Goal: Task Accomplishment & Management: Use online tool/utility

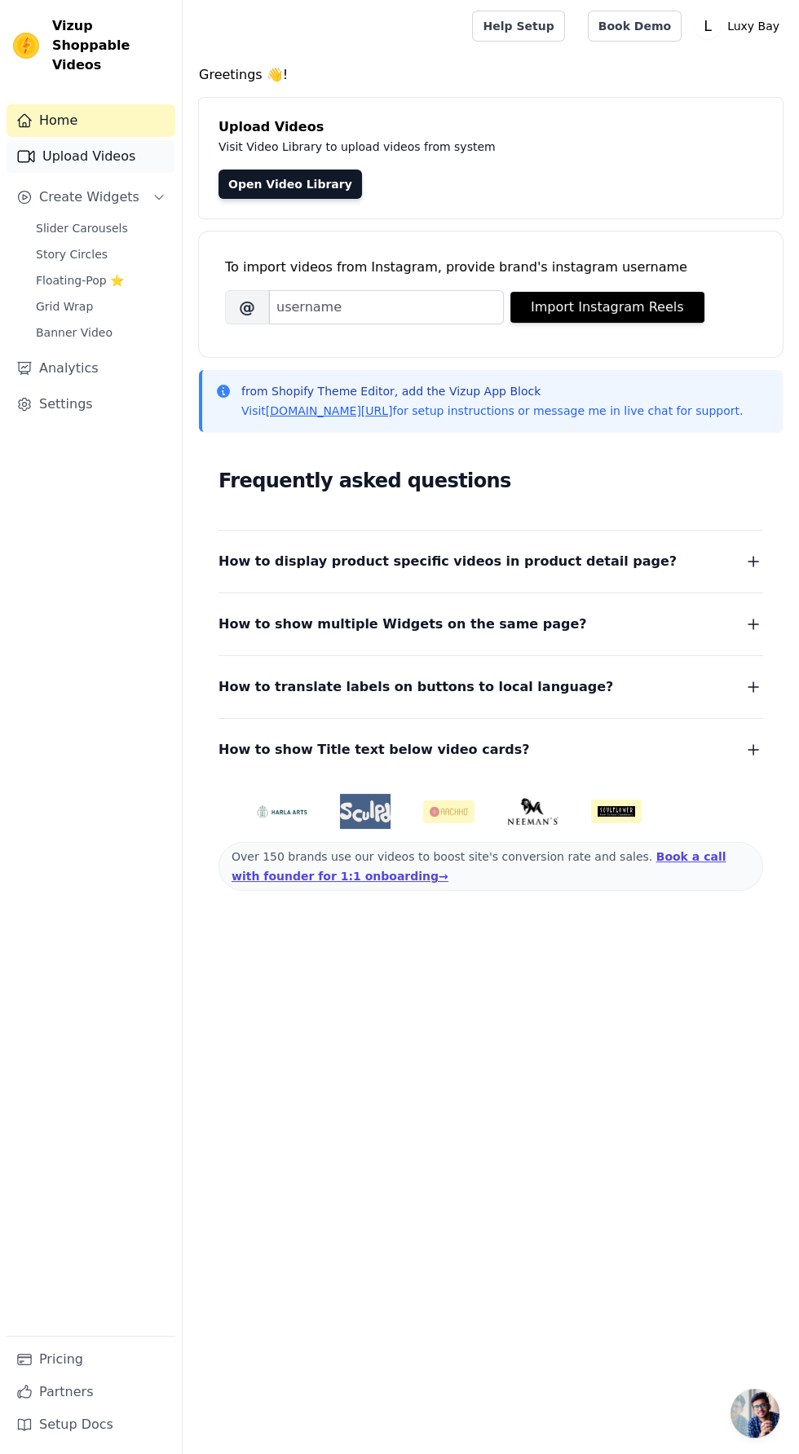
click at [66, 140] on link "Upload Videos" at bounding box center [91, 156] width 169 height 33
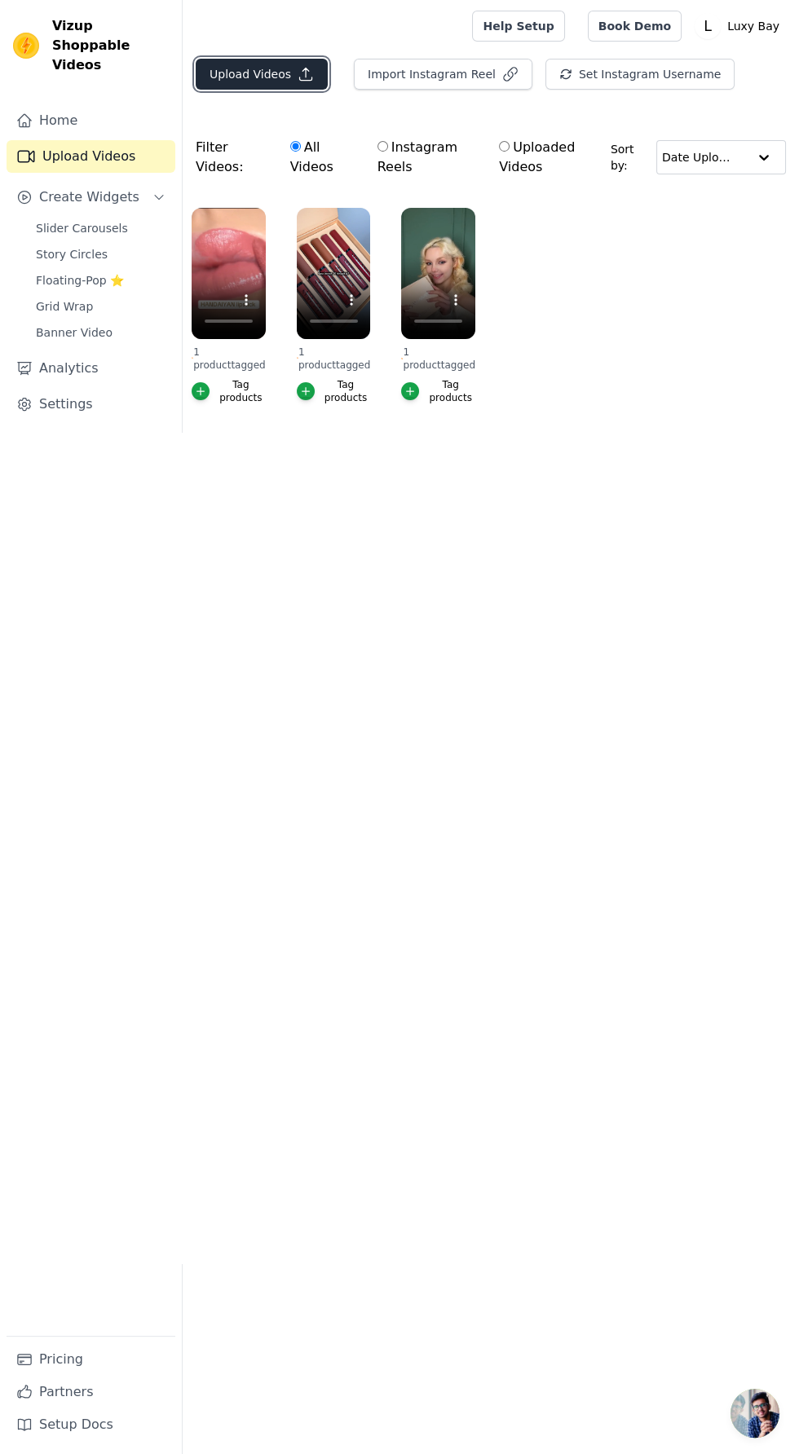
click at [256, 73] on button "Upload Videos" at bounding box center [262, 74] width 132 height 31
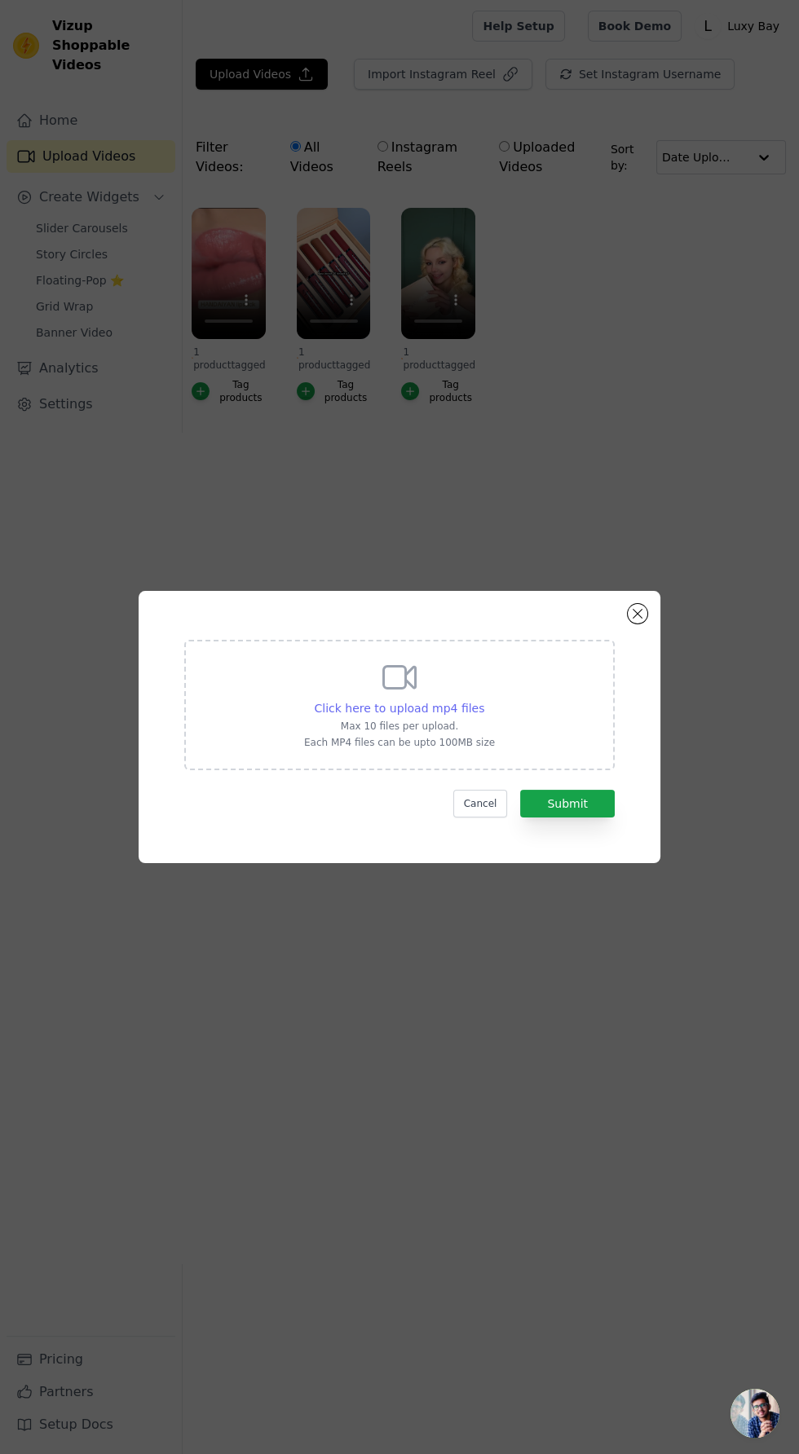
click at [409, 715] on span "Click here to upload mp4 files" at bounding box center [400, 708] width 170 height 13
click at [483, 700] on input "Click here to upload mp4 files Max 10 files per upload. Each MP4 files can be u…" at bounding box center [483, 699] width 1 height 1
type input "C:\fakepath\1000223286.mp4"
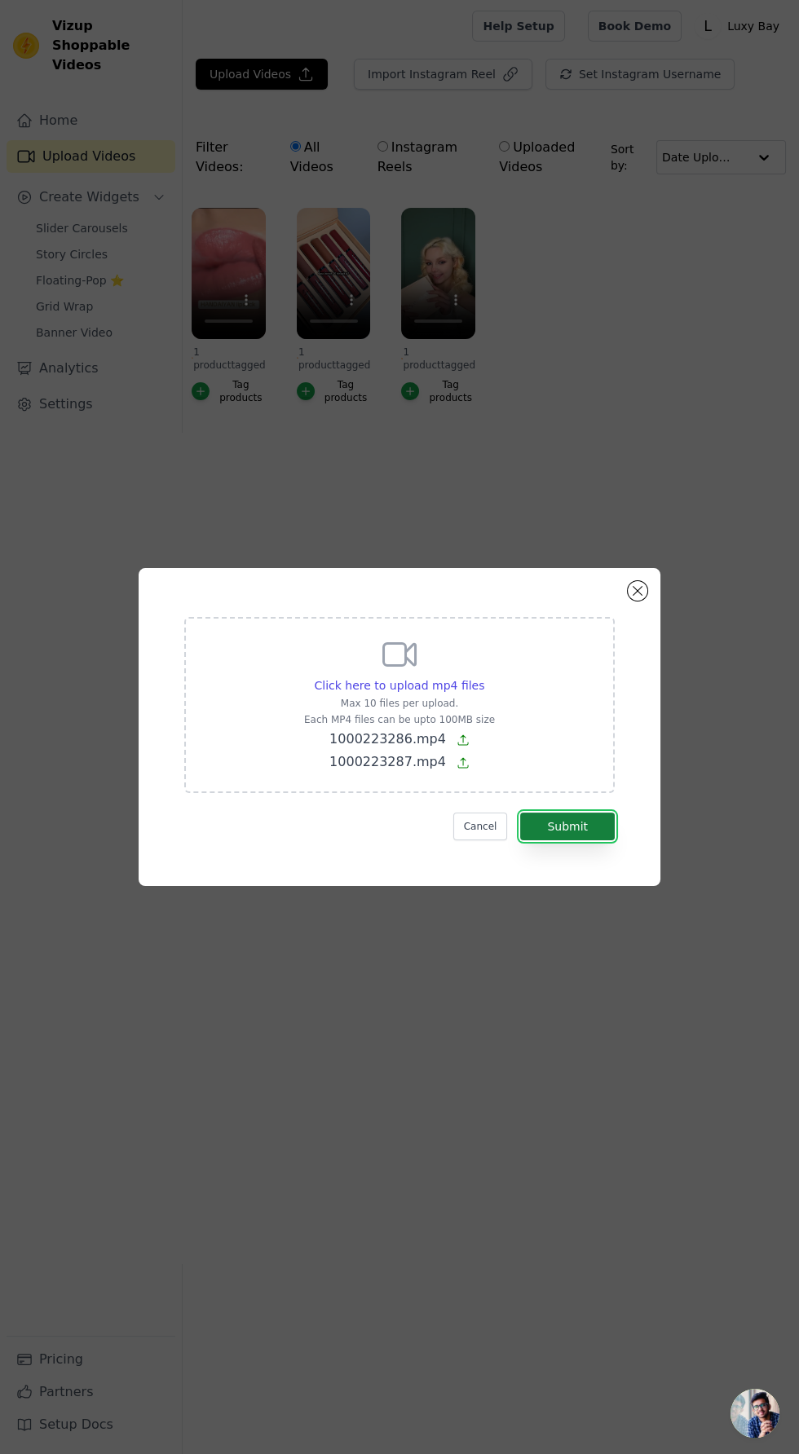
click at [596, 840] on button "Submit" at bounding box center [567, 827] width 95 height 28
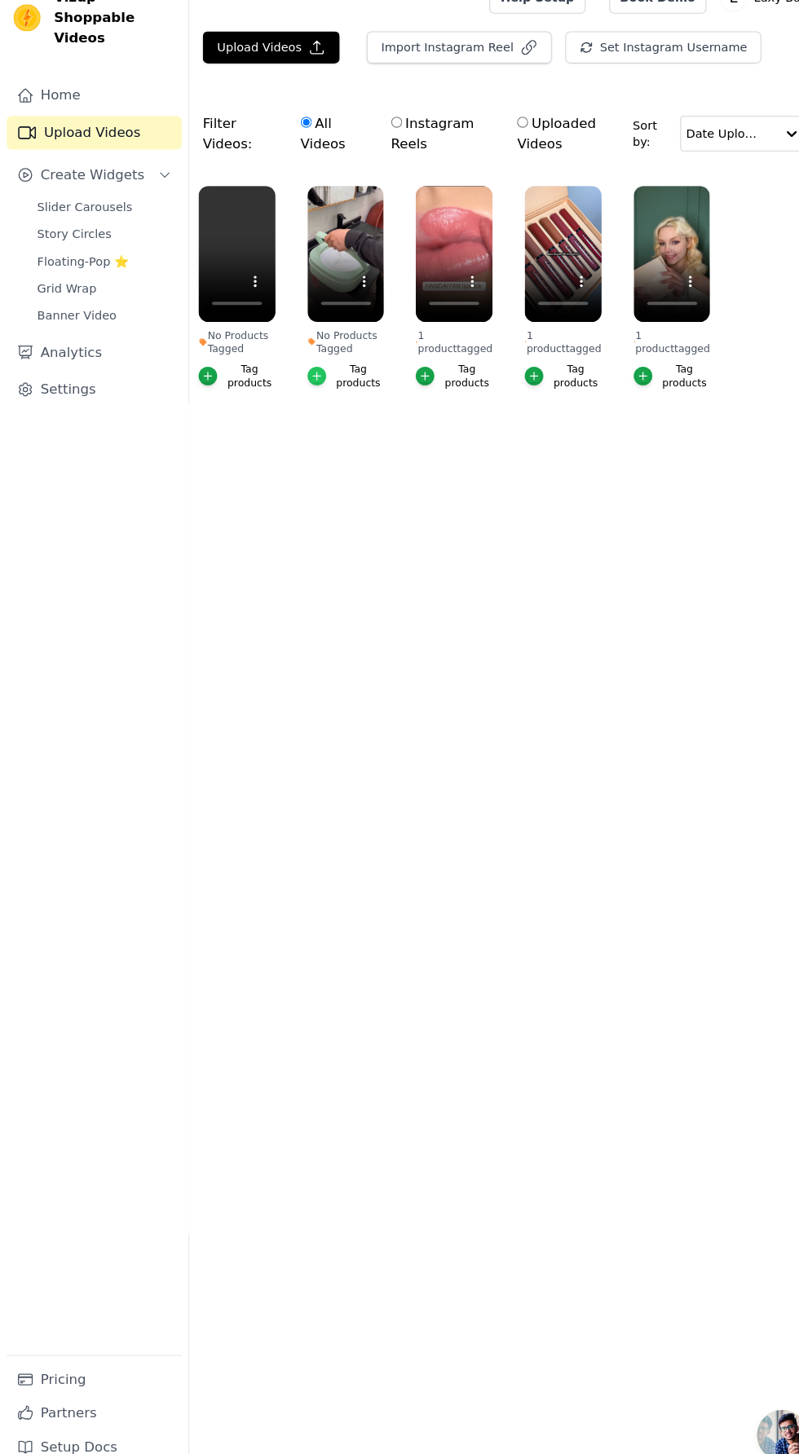
click at [305, 390] on icon "button" at bounding box center [305, 391] width 7 height 7
click at [123, 217] on link "Slider Carousels" at bounding box center [100, 228] width 149 height 23
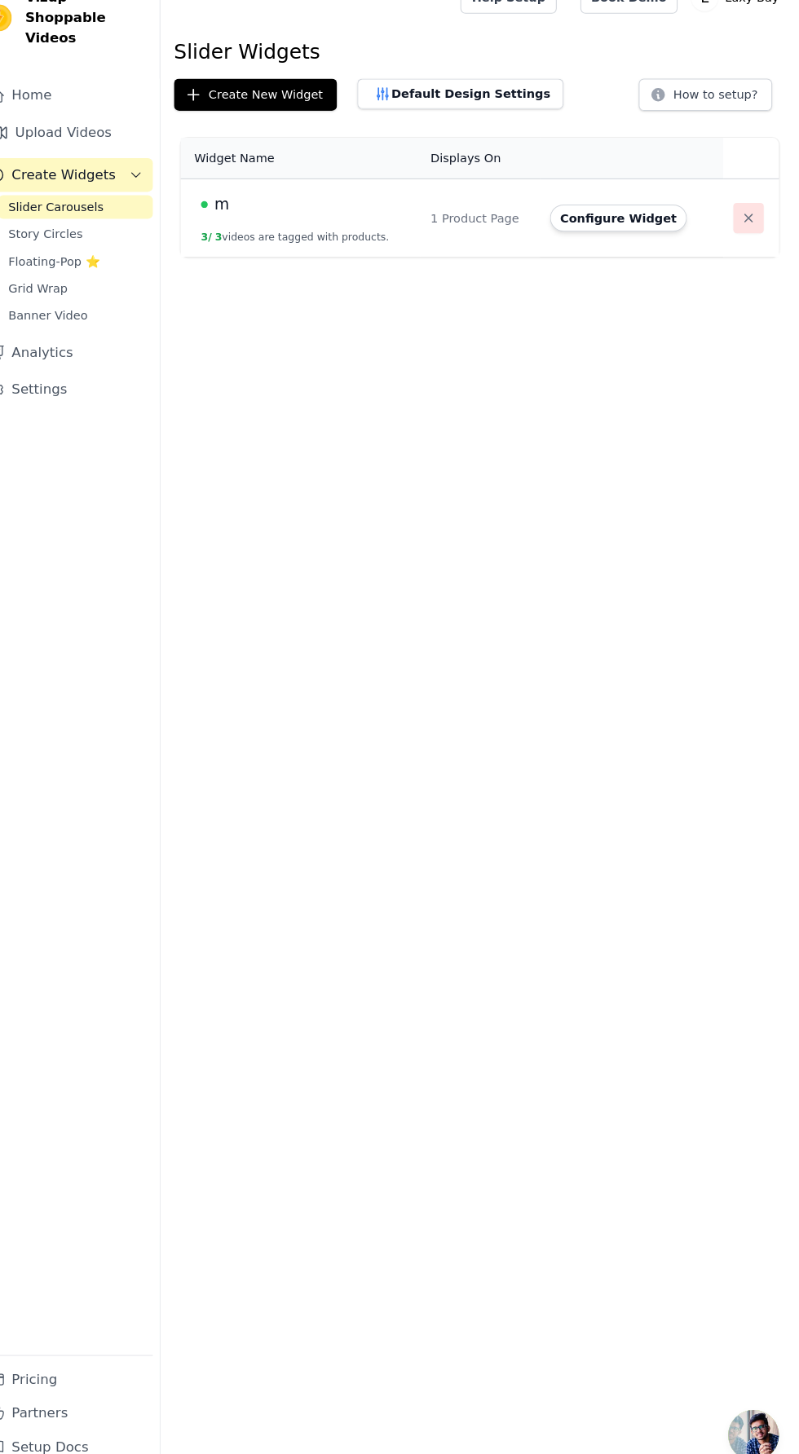
click at [746, 237] on icon "button" at bounding box center [750, 239] width 8 height 8
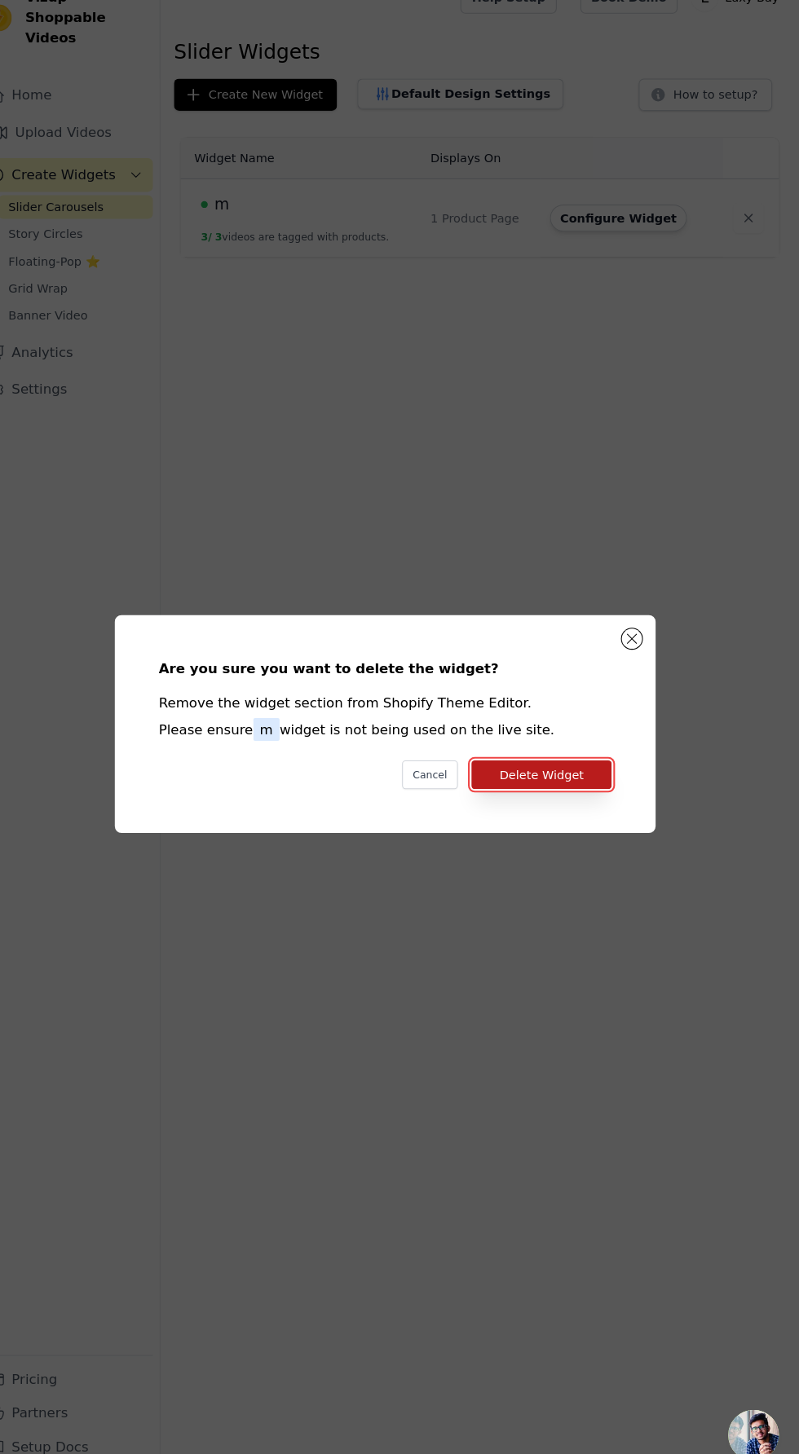
click at [577, 790] on button "Delete Widget" at bounding box center [549, 776] width 135 height 28
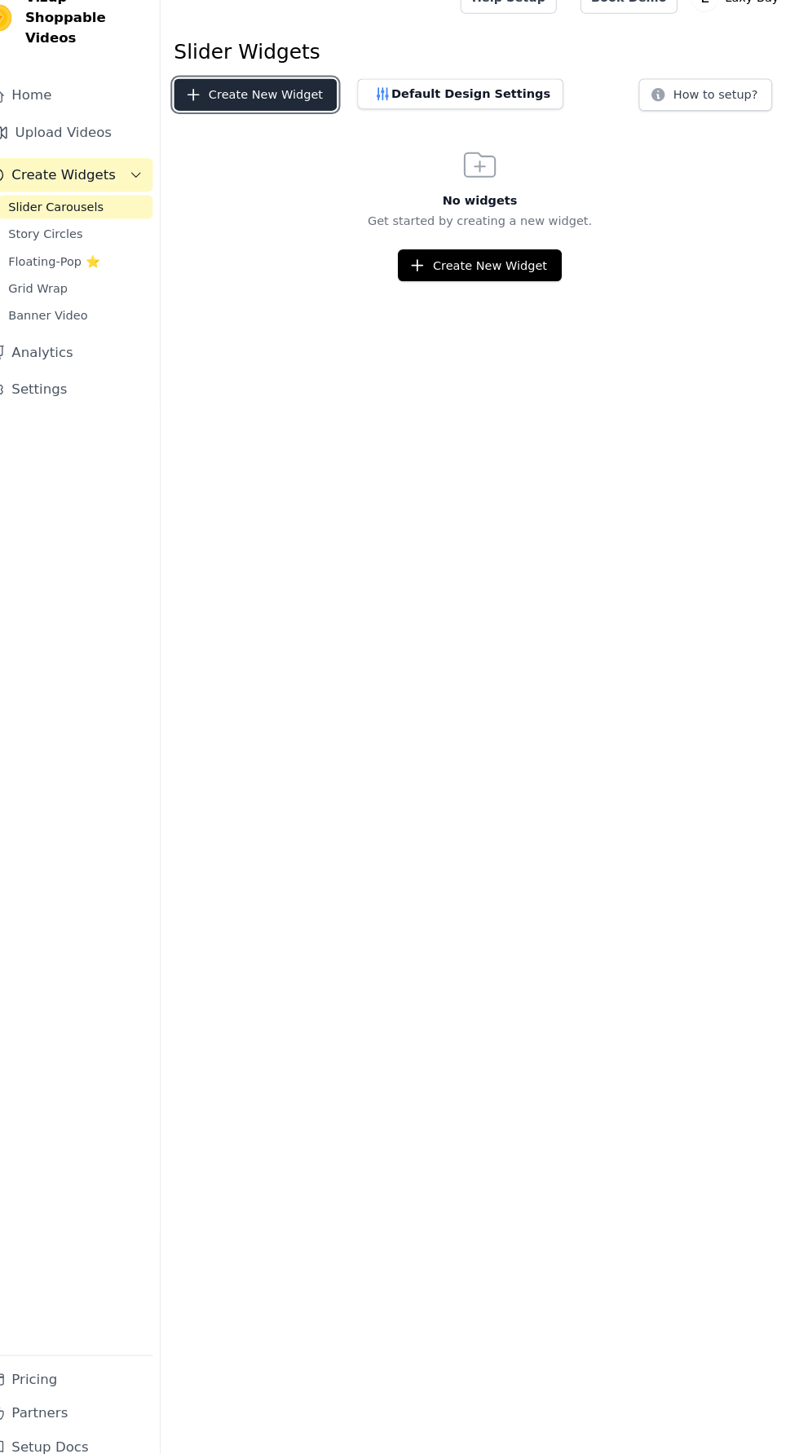
click at [285, 112] on button "Create New Widget" at bounding box center [274, 119] width 157 height 31
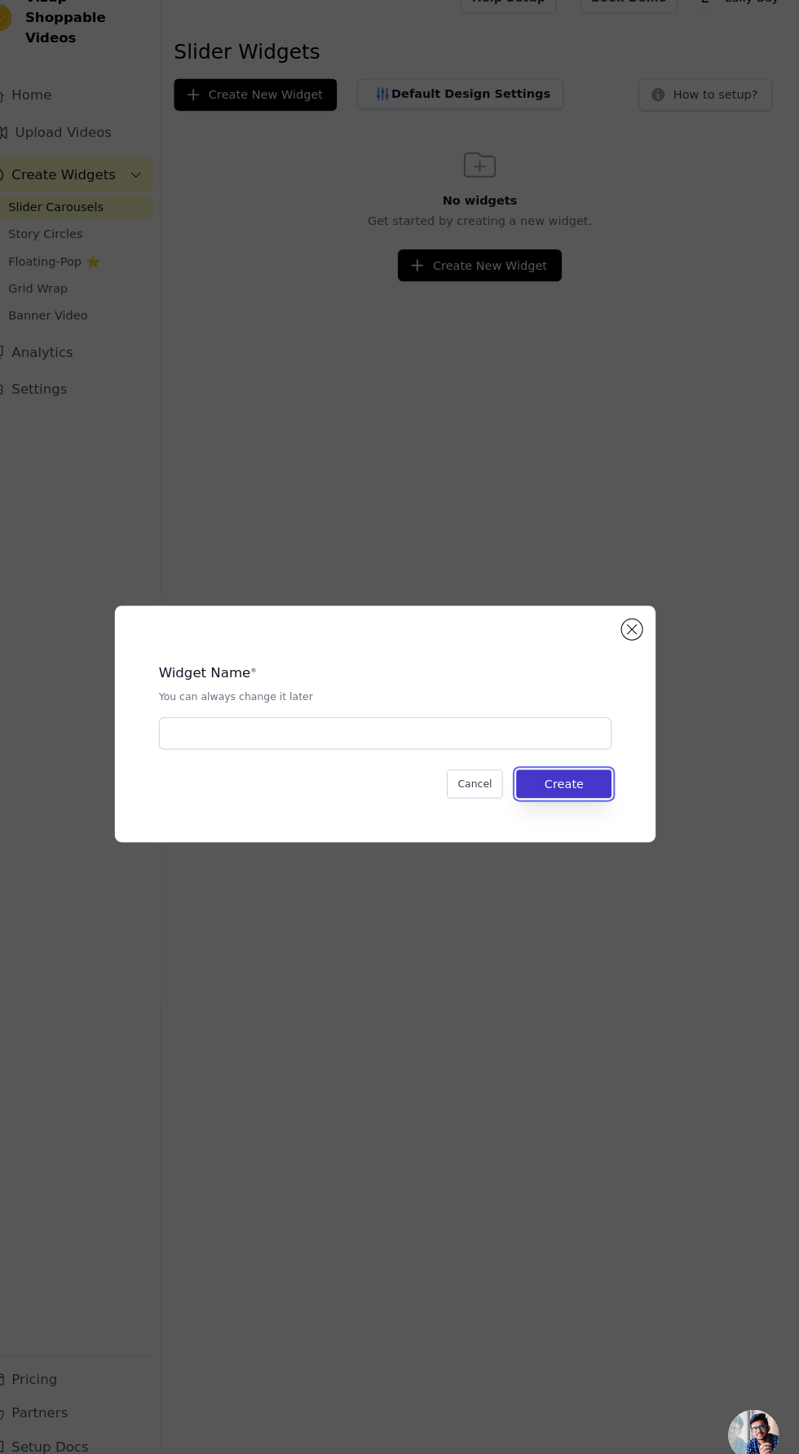
click at [578, 799] on button "Create" at bounding box center [572, 785] width 92 height 28
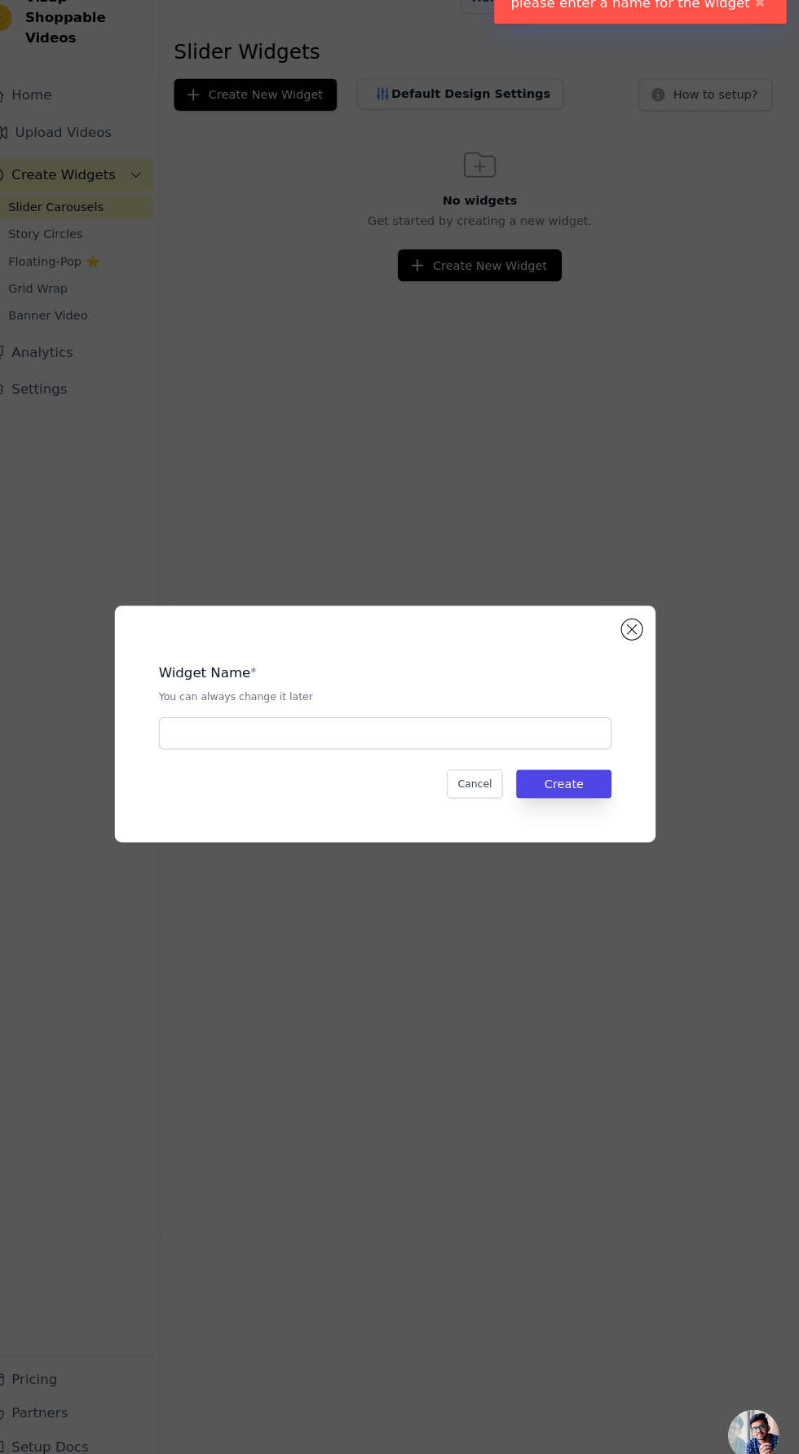
click at [387, 707] on p "You can always change it later" at bounding box center [399, 700] width 437 height 13
click at [431, 751] on input "text" at bounding box center [399, 735] width 437 height 31
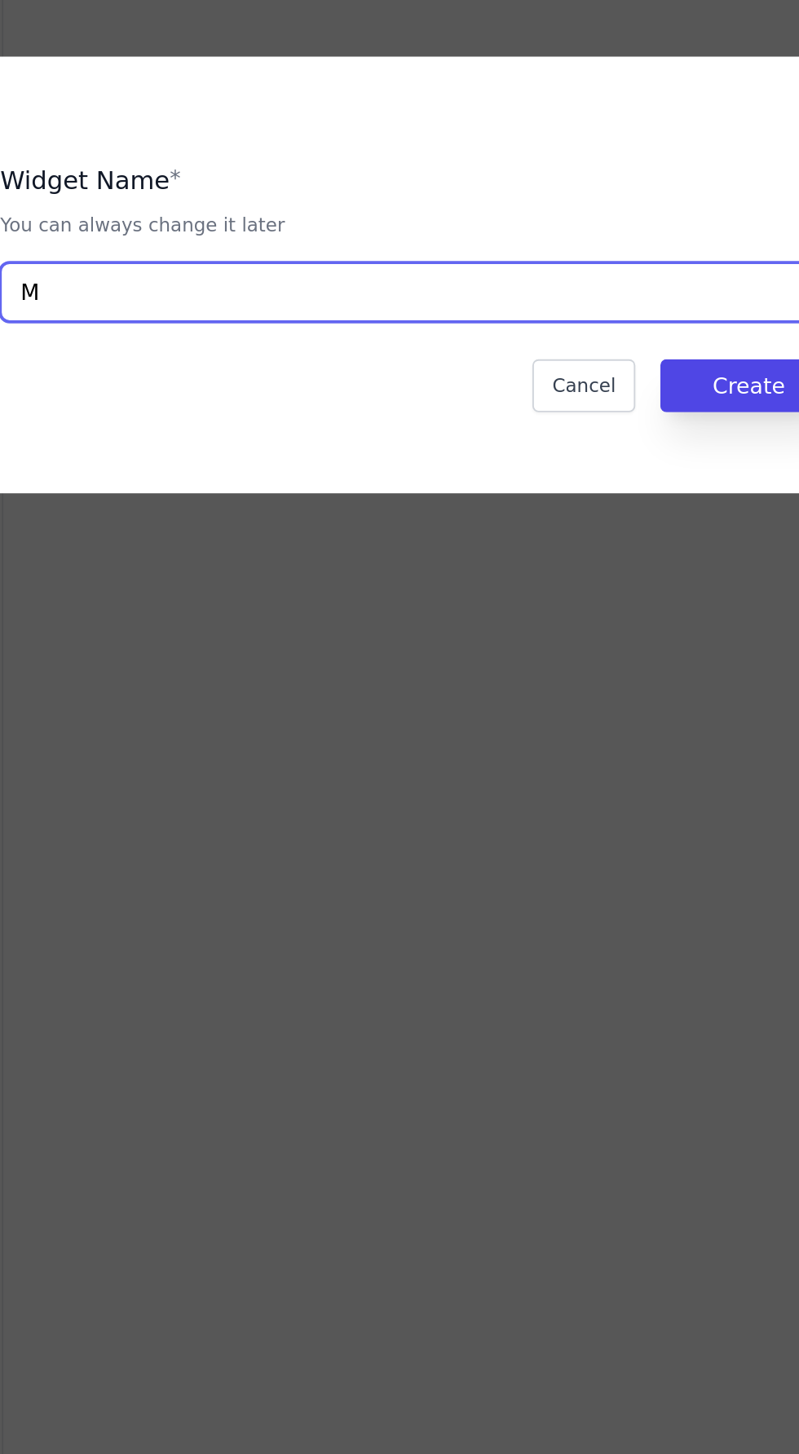
type input "M"
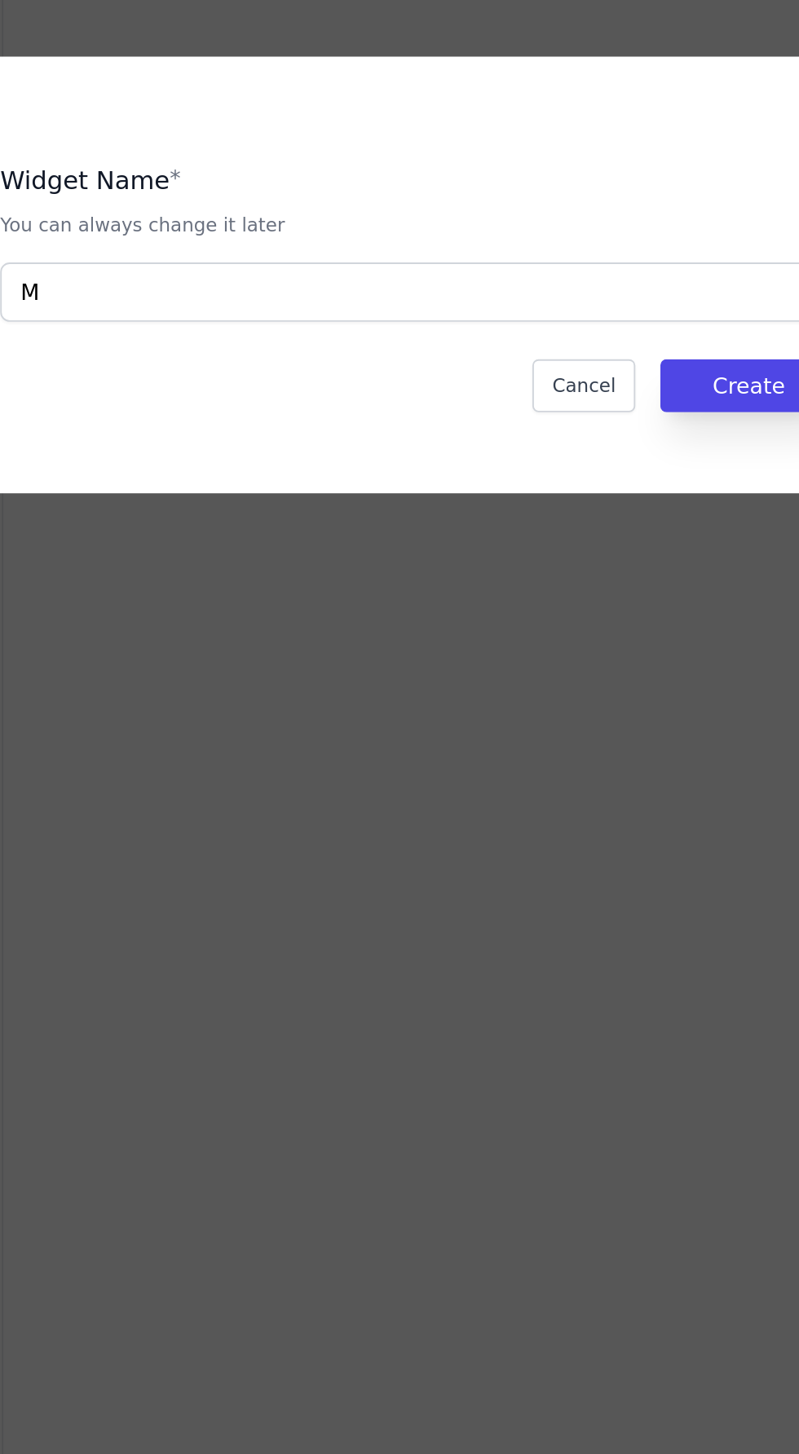
click at [575, 841] on div "Widget Name * You can always change it later M Cancel Create" at bounding box center [400, 727] width 522 height 228
click at [557, 799] on button "Create" at bounding box center [572, 785] width 92 height 28
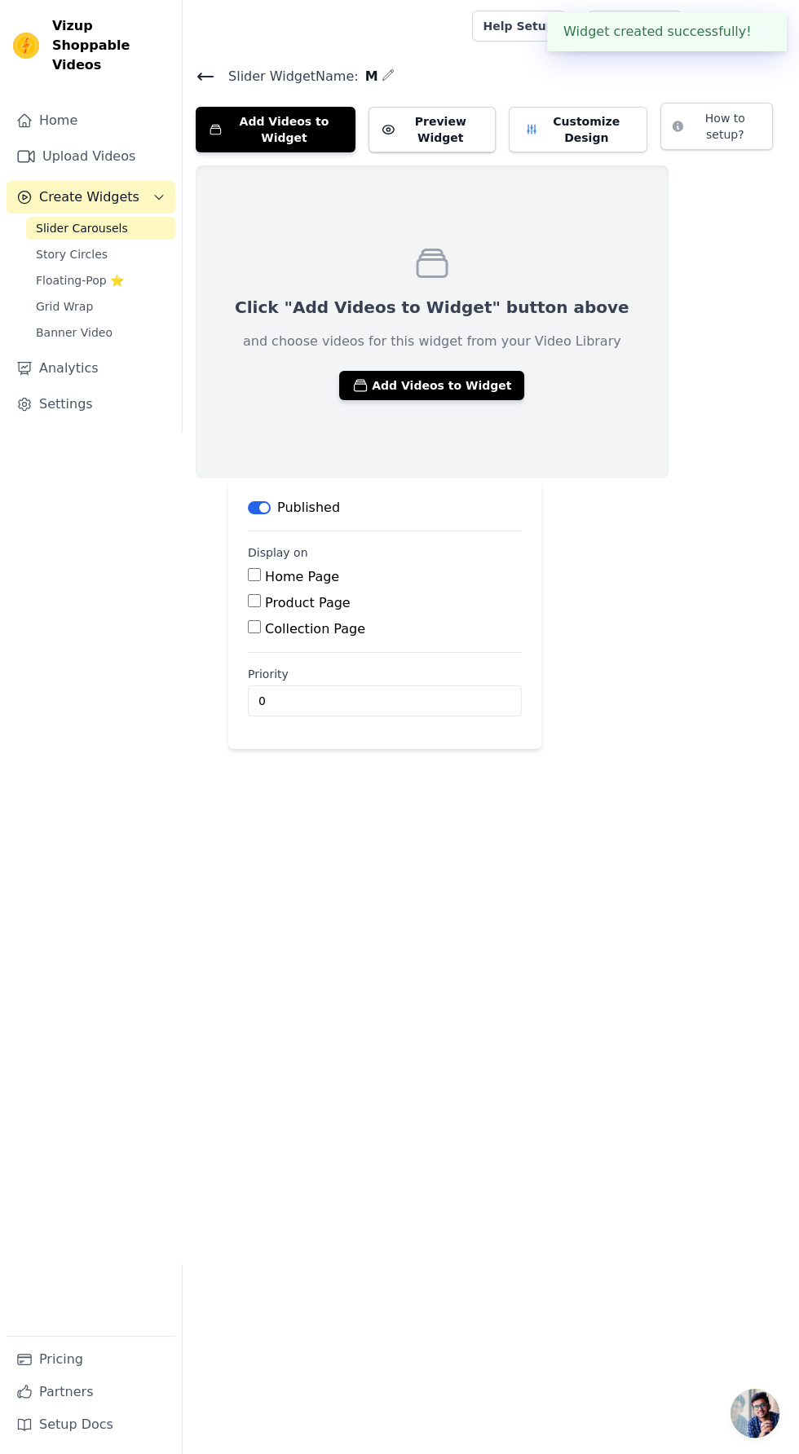
click at [341, 599] on label "Product Page" at bounding box center [308, 602] width 86 height 15
click at [261, 599] on input "Product Page" at bounding box center [254, 600] width 13 height 13
checkbox input "true"
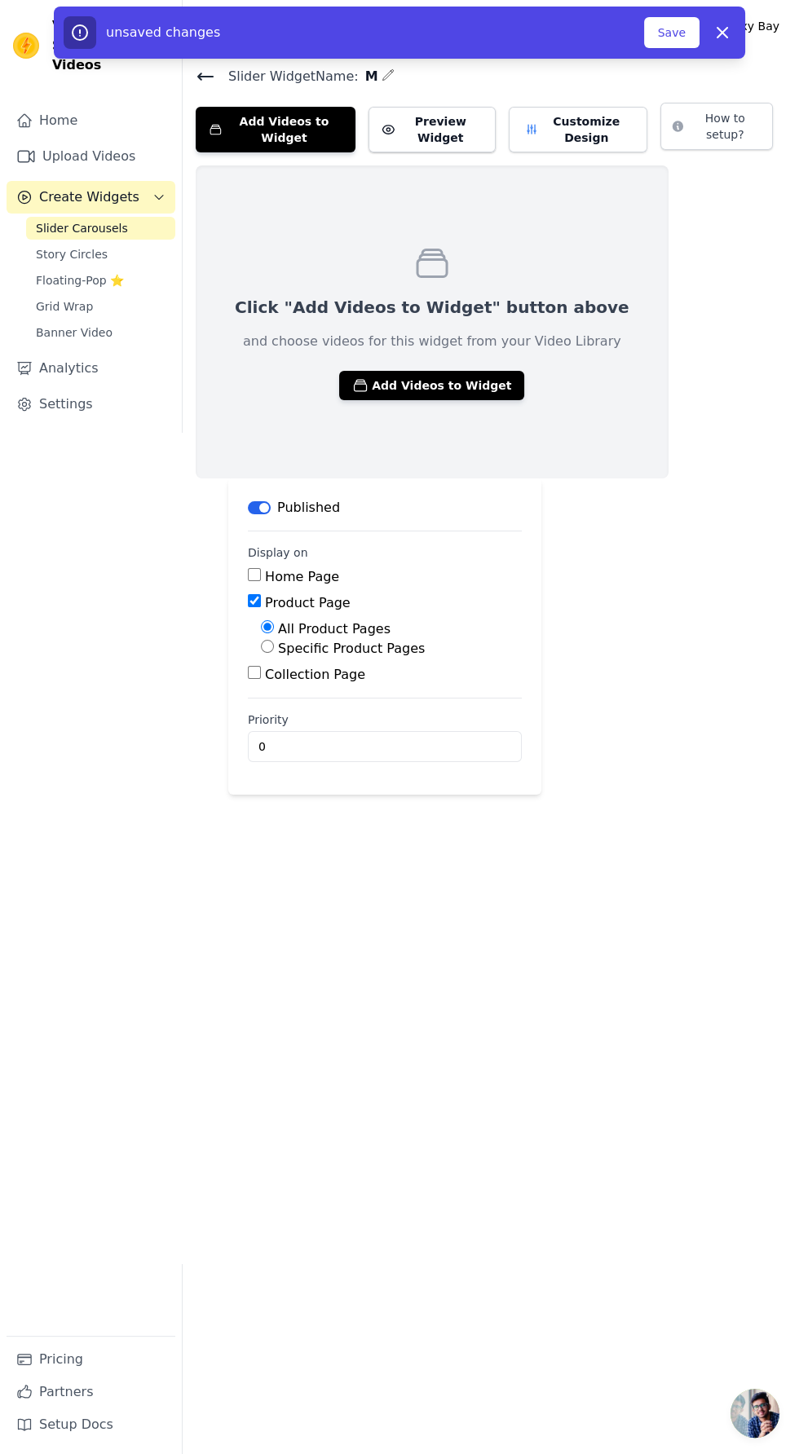
click at [377, 648] on label "Specific Product Pages" at bounding box center [351, 648] width 147 height 15
click at [274, 648] on input "Specific Product Pages" at bounding box center [267, 646] width 13 height 13
radio input "true"
click at [315, 685] on button "Select Products" at bounding box center [315, 686] width 109 height 28
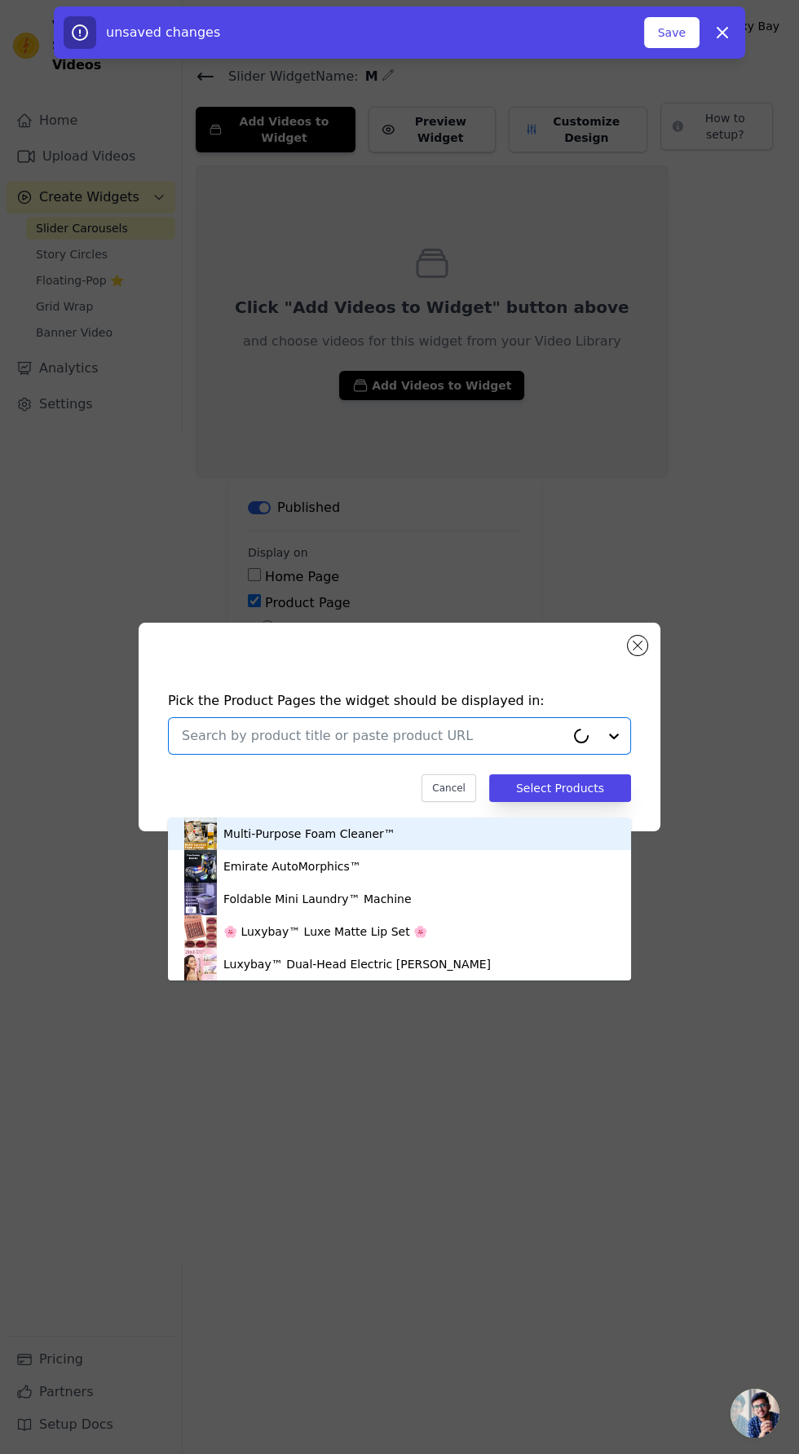
click at [581, 746] on icon at bounding box center [581, 736] width 20 height 20
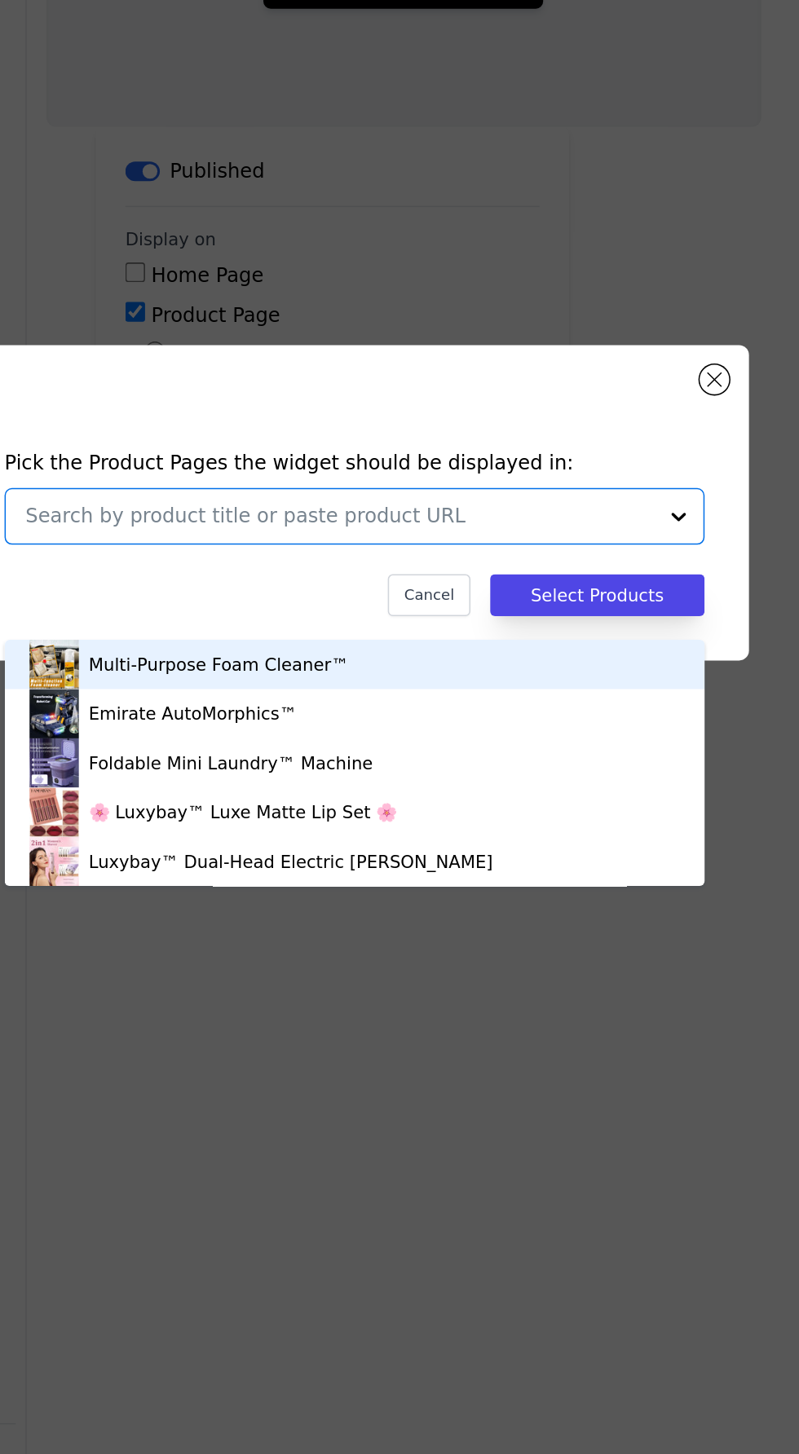
click at [597, 746] on input "text" at bounding box center [390, 736] width 416 height 20
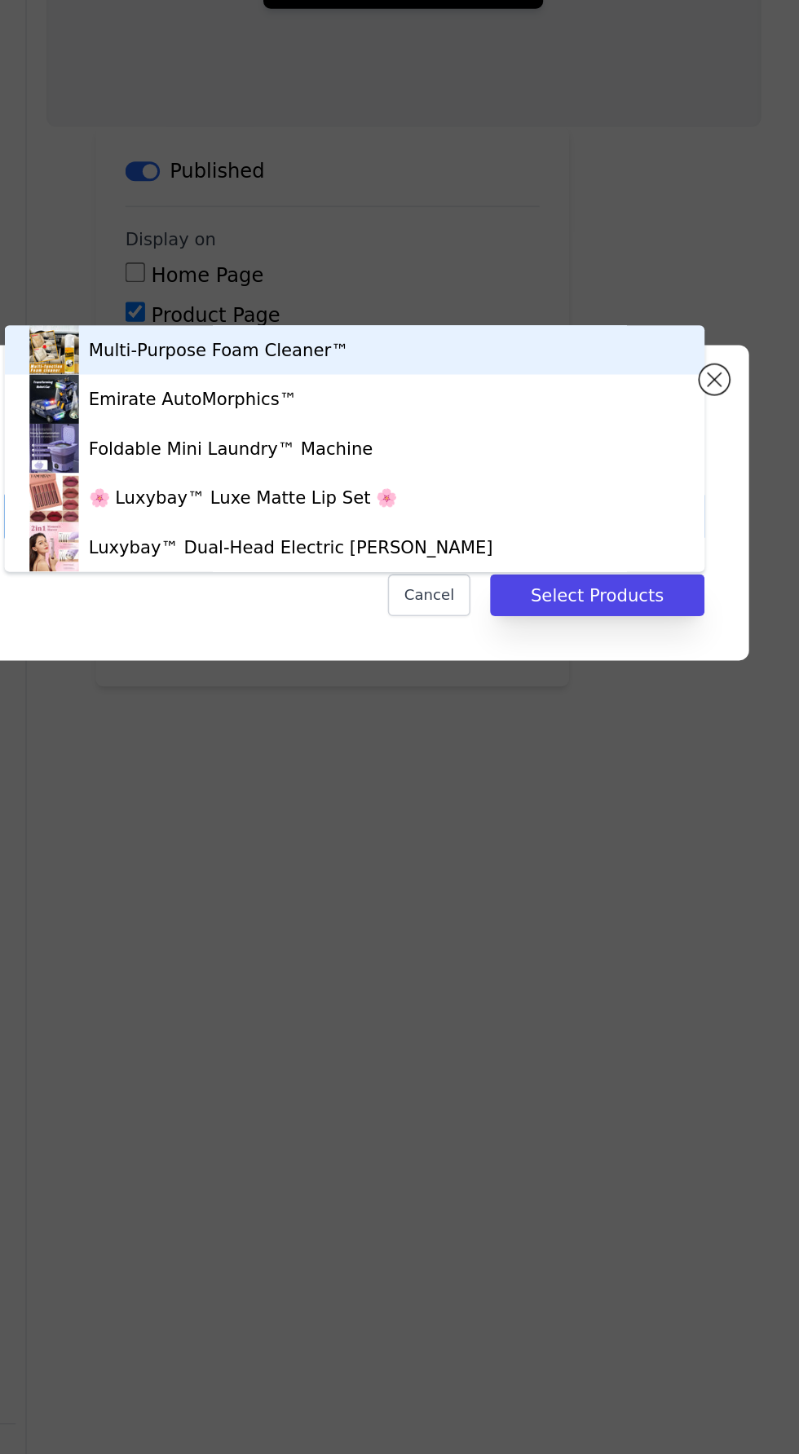
click at [372, 689] on div "Foldable Mini Laundry™ Machine" at bounding box center [317, 691] width 188 height 16
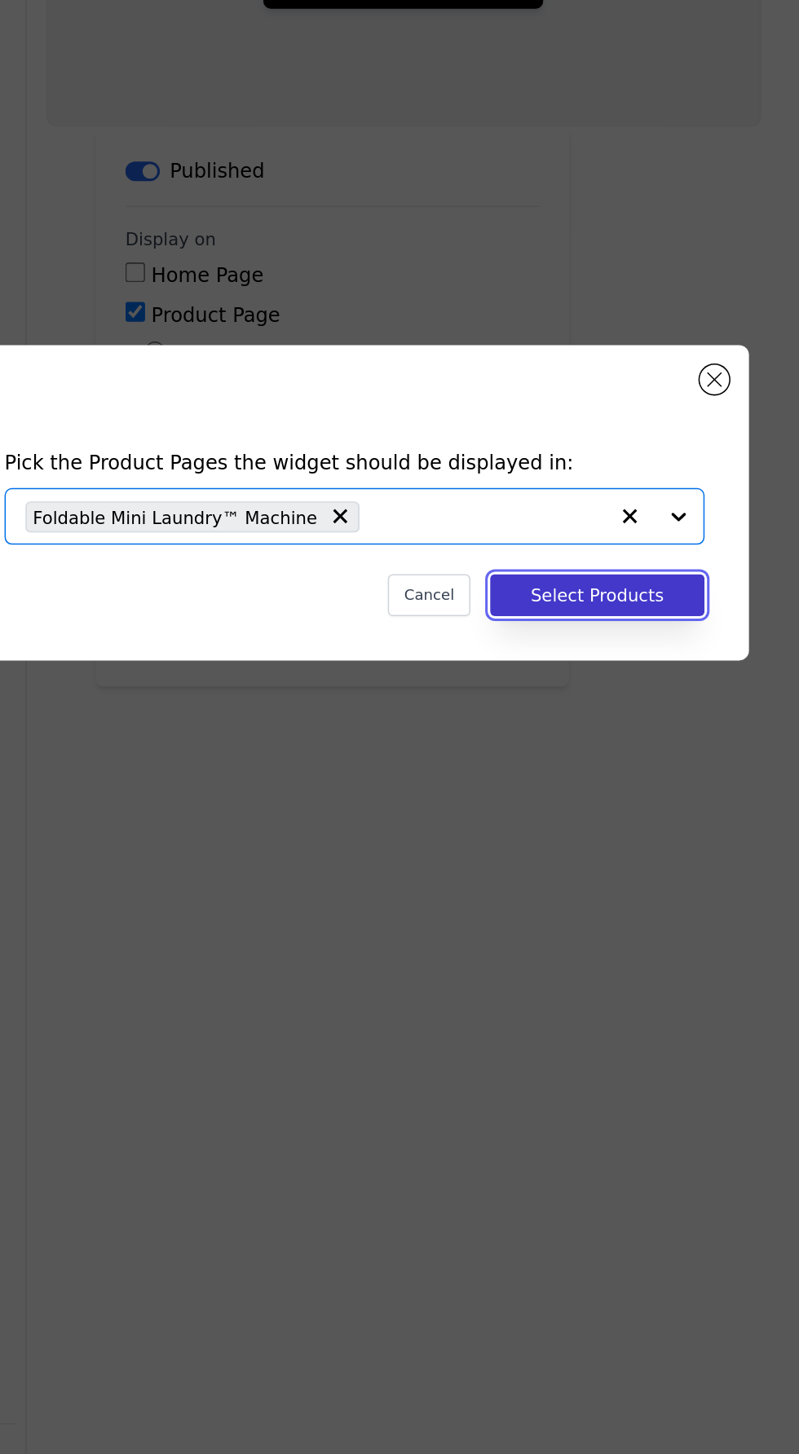
click at [589, 802] on button "Select Products" at bounding box center [560, 788] width 142 height 28
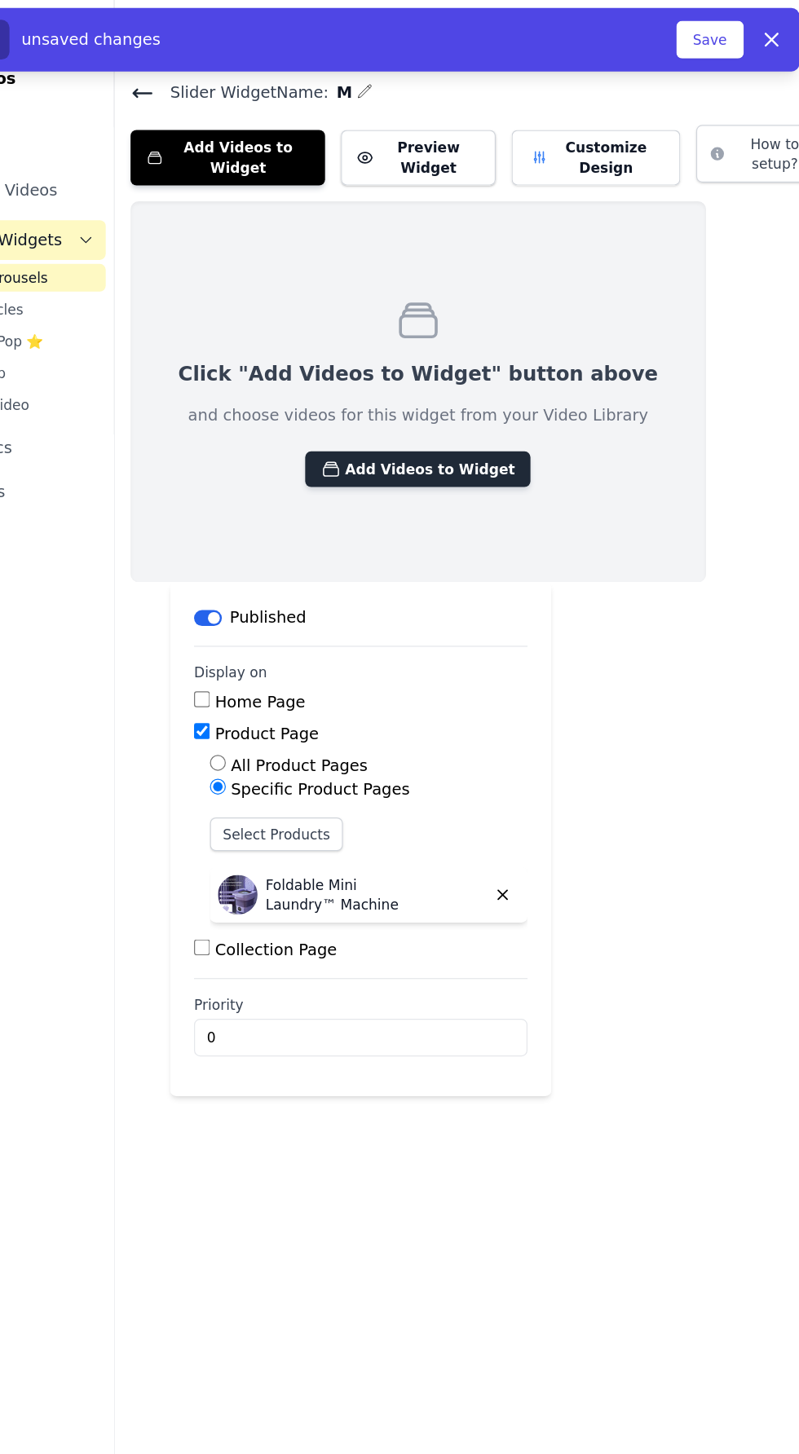
click at [447, 385] on button "Add Videos to Widget" at bounding box center [431, 385] width 185 height 29
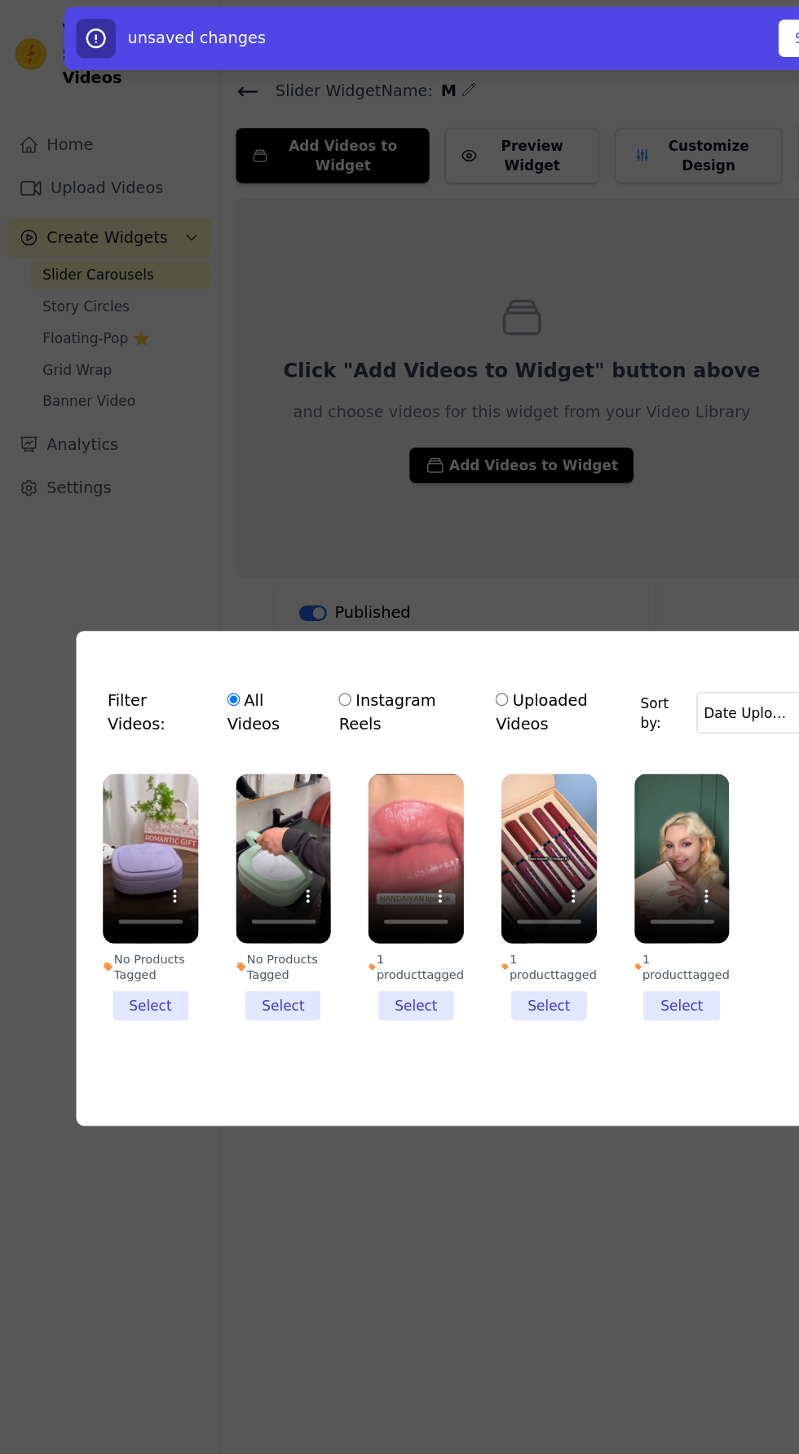
click at [240, 844] on li "No Products Tagged Select" at bounding box center [235, 743] width 79 height 204
click at [0, 0] on input "No Products Tagged Select" at bounding box center [0, 0] width 0 height 0
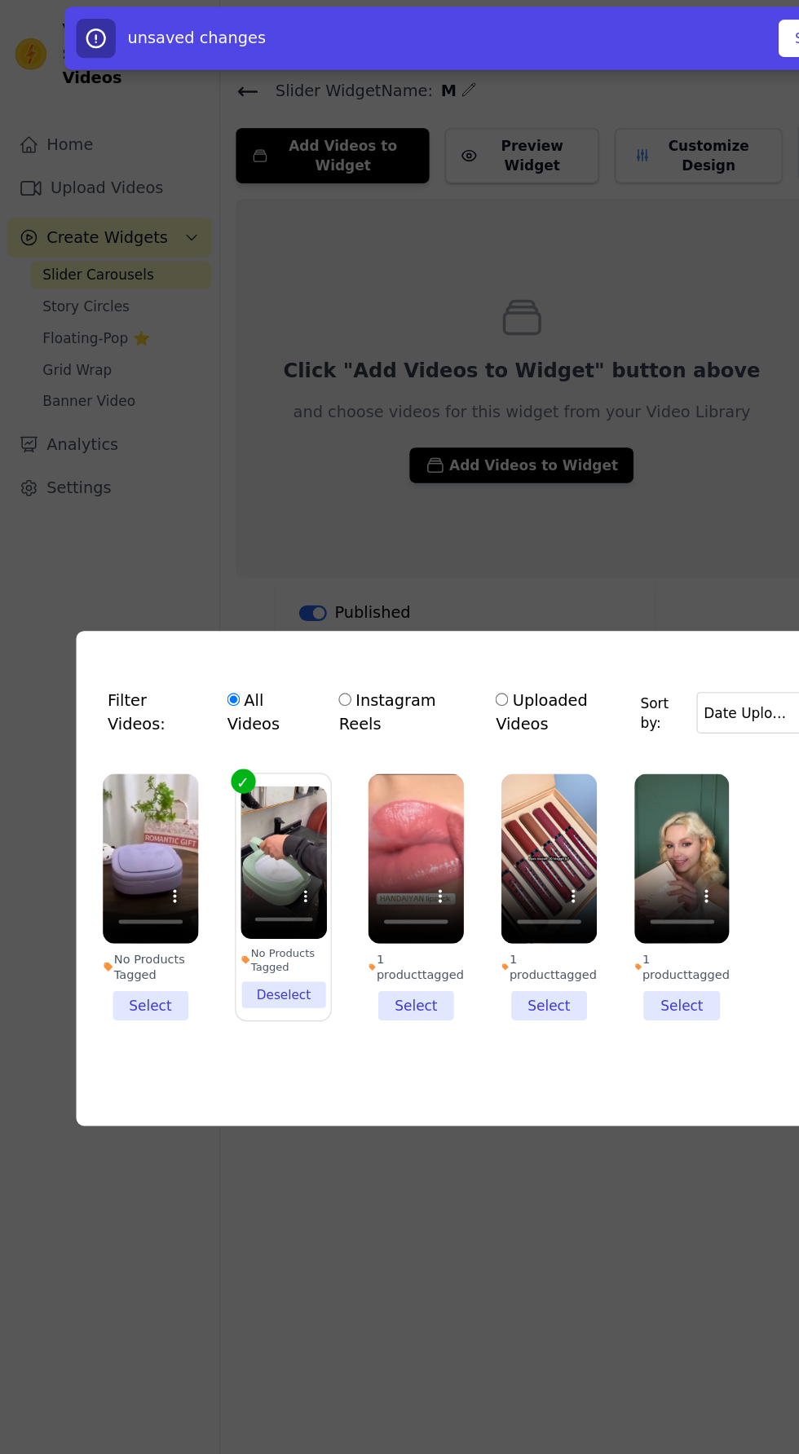
click at [137, 844] on li "No Products Tagged Select" at bounding box center [125, 743] width 79 height 204
click at [0, 0] on input "No Products Tagged Select" at bounding box center [0, 0] width 0 height 0
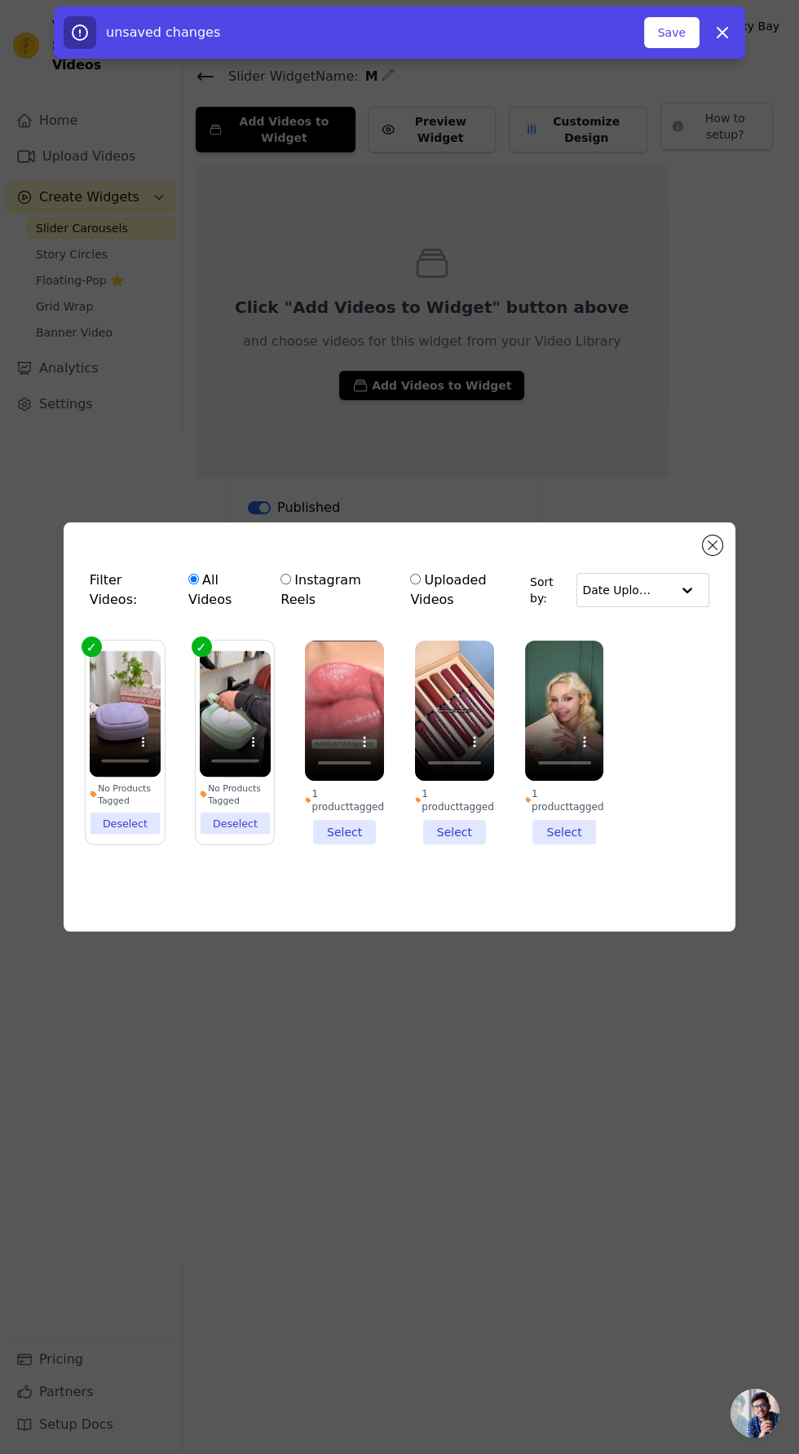
click at [641, 39] on div "unsaved changes" at bounding box center [354, 32] width 580 height 33
click at [662, 38] on button "Save" at bounding box center [671, 32] width 55 height 31
click at [712, 555] on button "Close modal" at bounding box center [713, 545] width 20 height 20
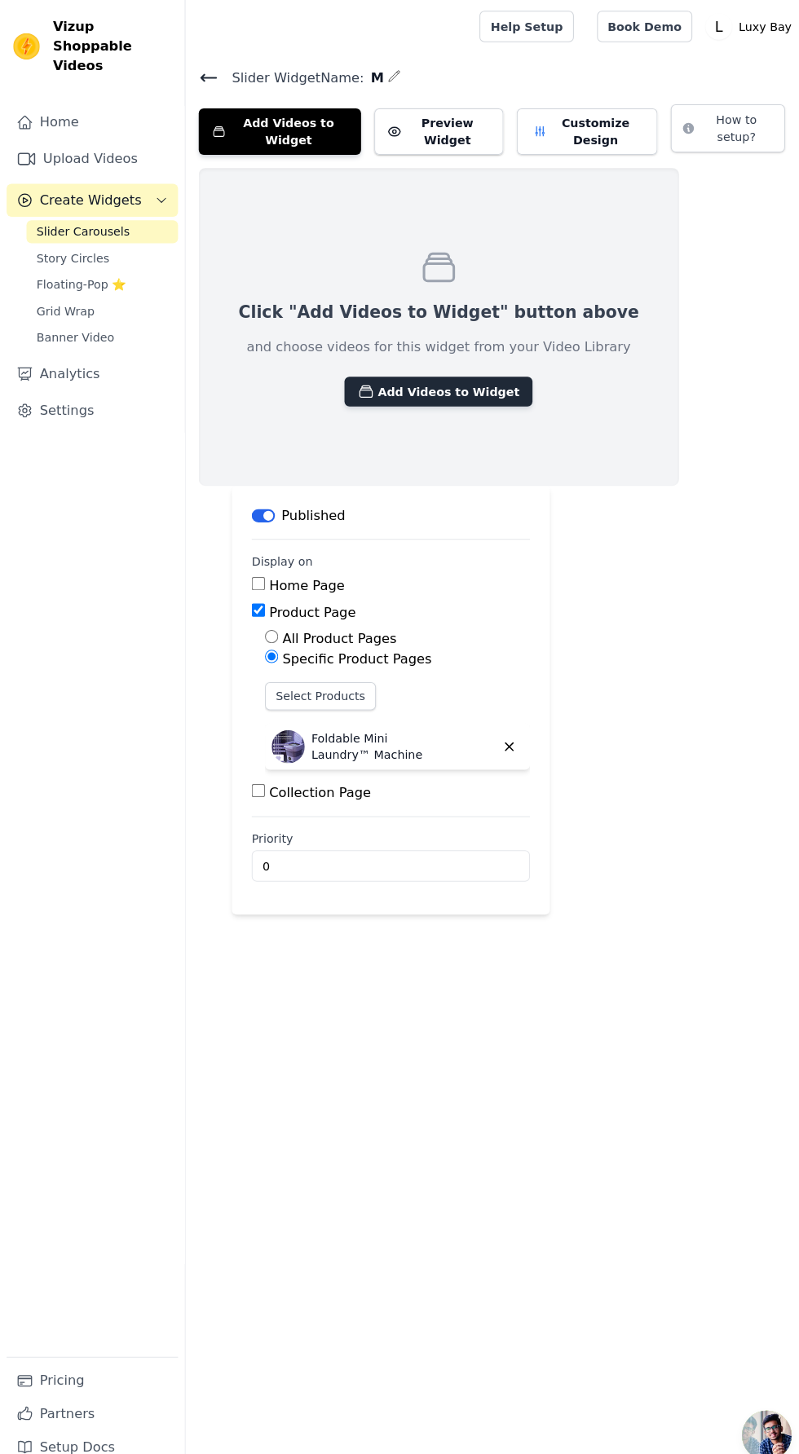
click at [380, 384] on button "Add Videos to Widget" at bounding box center [431, 385] width 185 height 29
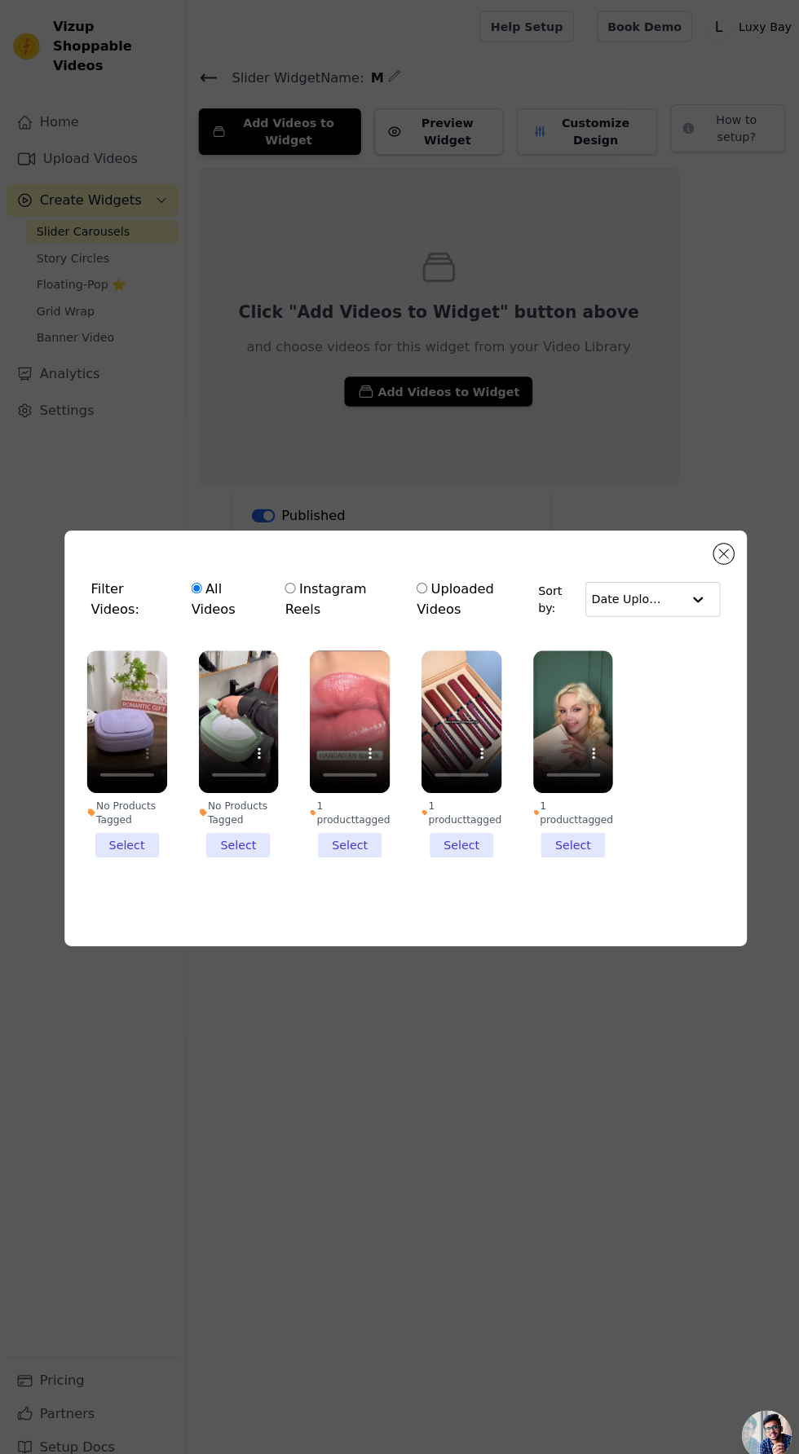
click at [243, 844] on li "No Products Tagged Select" at bounding box center [235, 743] width 79 height 204
click at [0, 0] on input "No Products Tagged Select" at bounding box center [0, 0] width 0 height 0
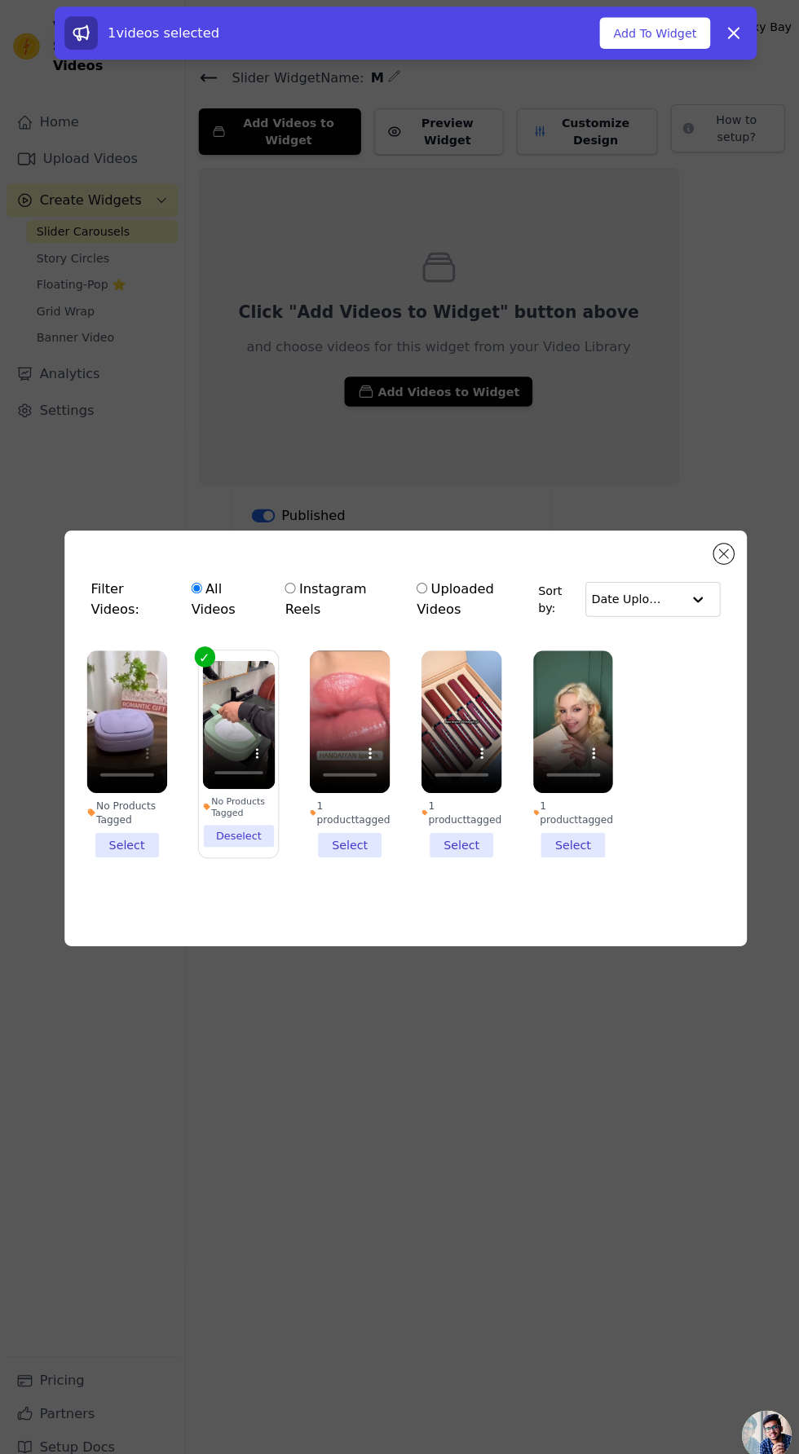
click at [132, 844] on li "No Products Tagged Select" at bounding box center [125, 743] width 79 height 204
click at [0, 0] on input "No Products Tagged Select" at bounding box center [0, 0] width 0 height 0
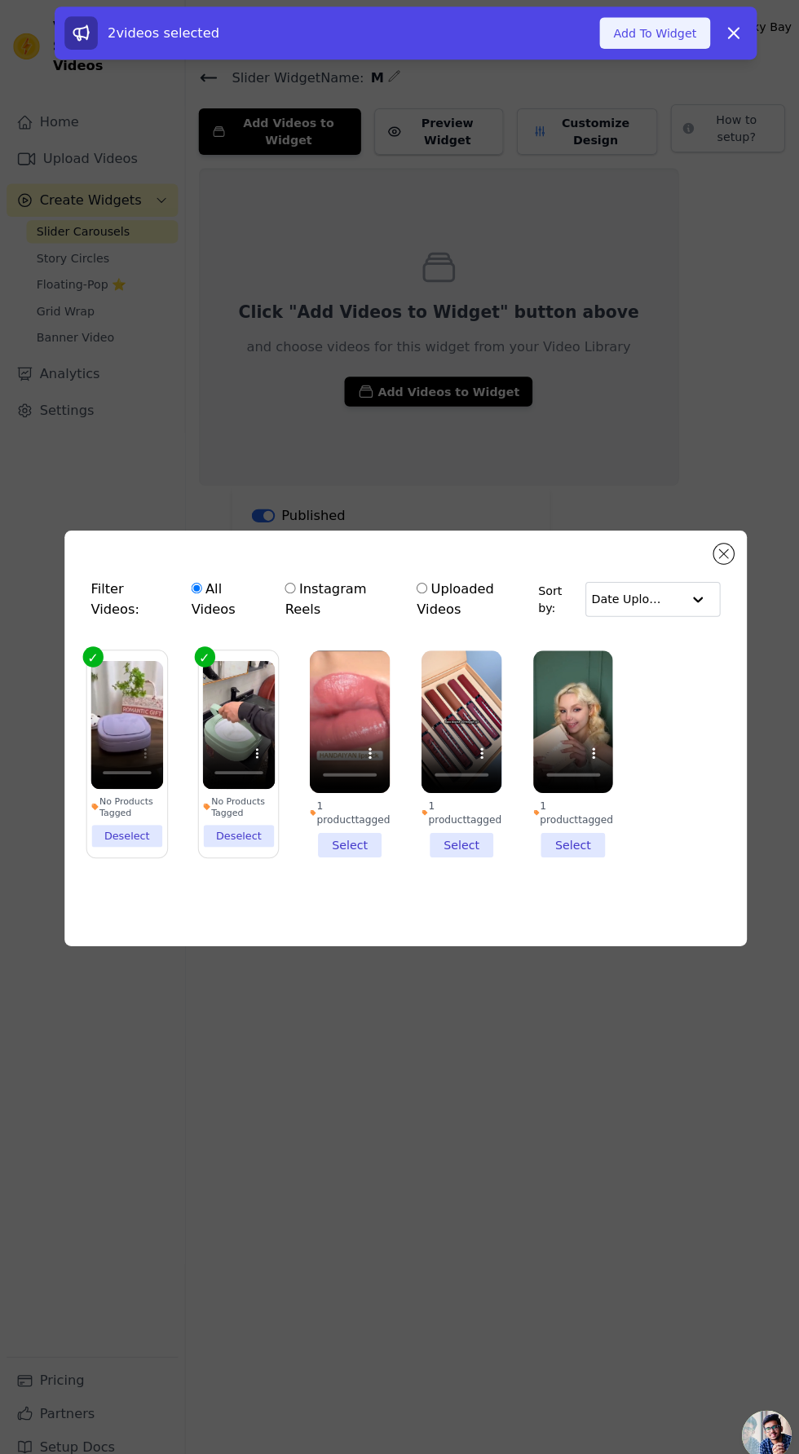
click at [640, 36] on button "Add To Widget" at bounding box center [644, 32] width 109 height 31
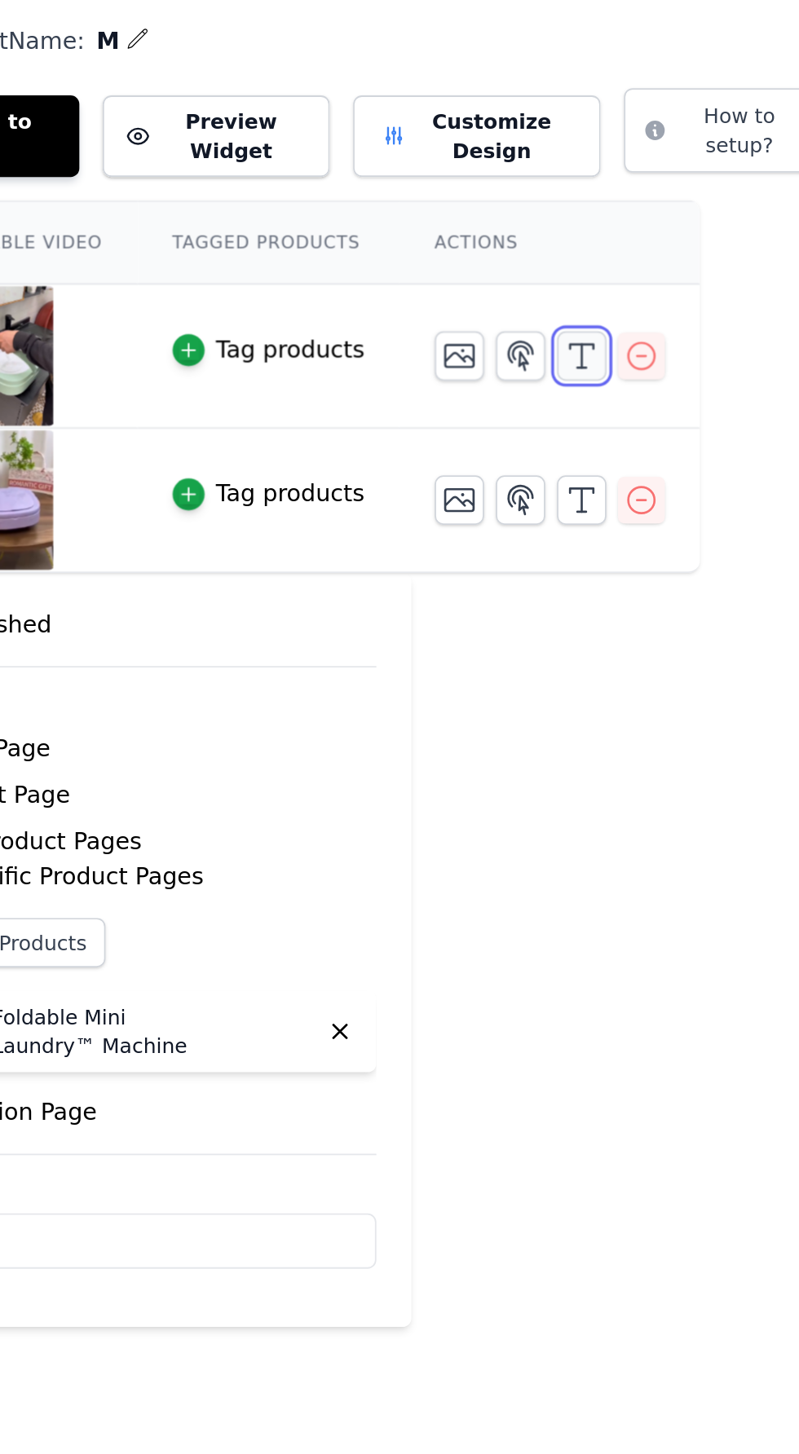
click at [637, 251] on line "button" at bounding box center [637, 252] width 0 height 13
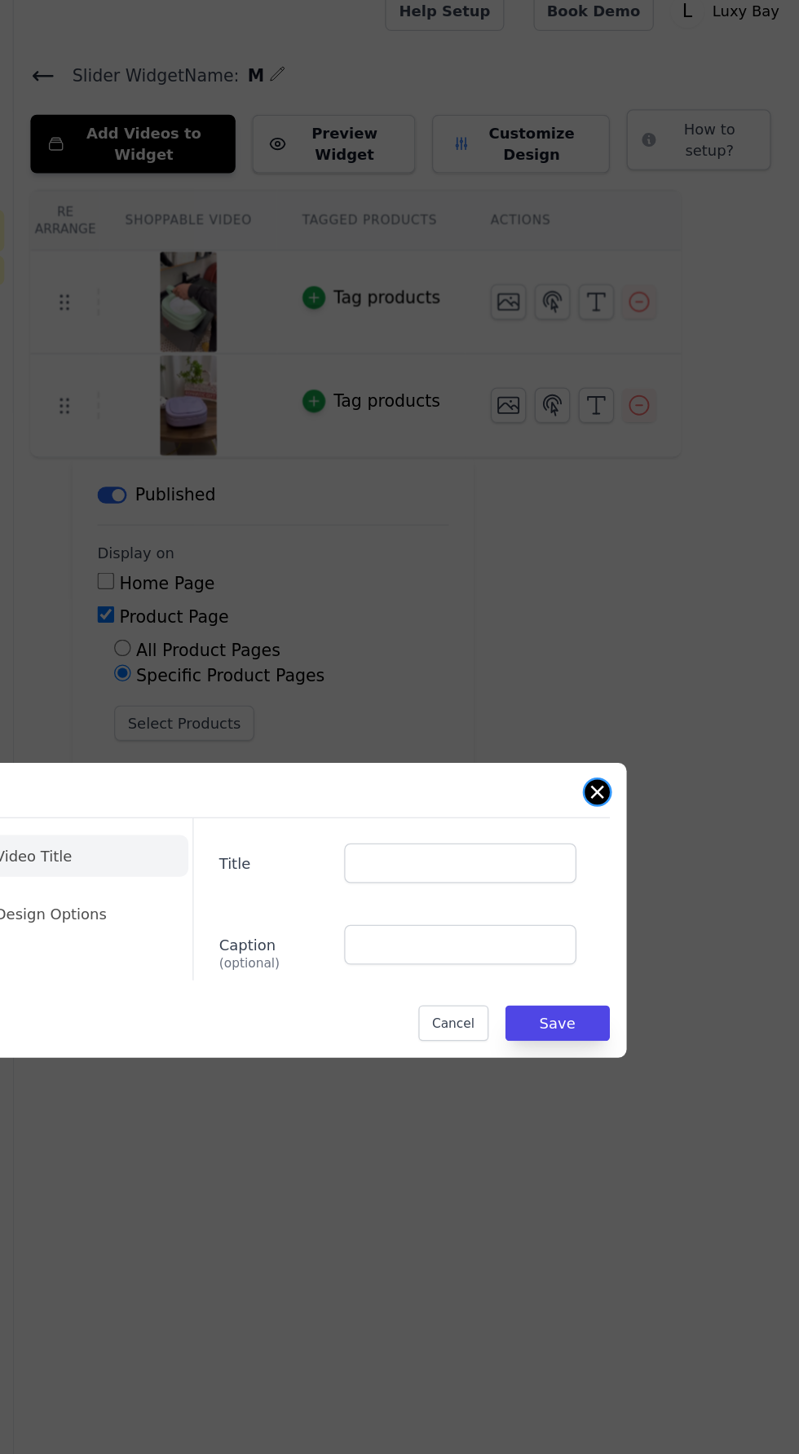
click at [637, 645] on button "Close modal" at bounding box center [638, 635] width 20 height 20
